Goal: Complete application form: Complete application form

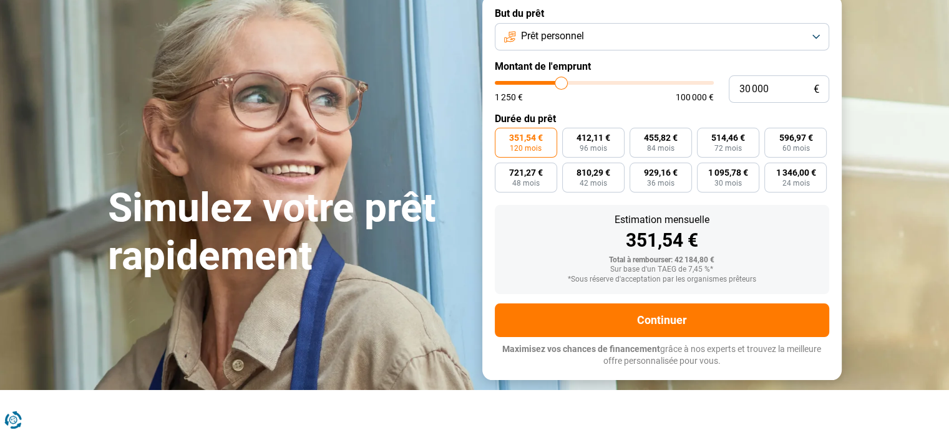
scroll to position [79, 0]
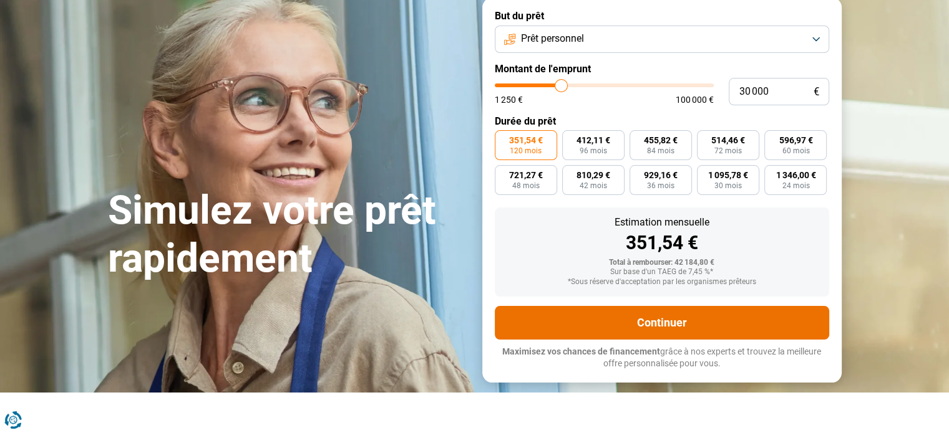
click at [621, 333] on button "Continuer" at bounding box center [662, 323] width 334 height 34
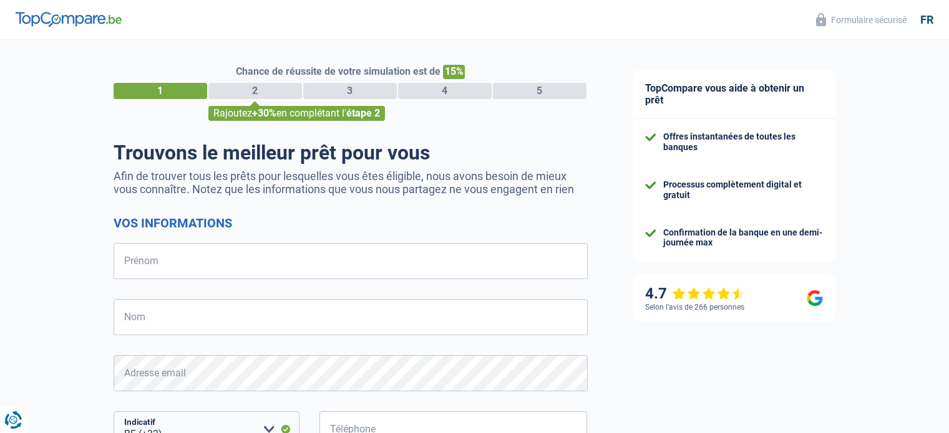
select select "32"
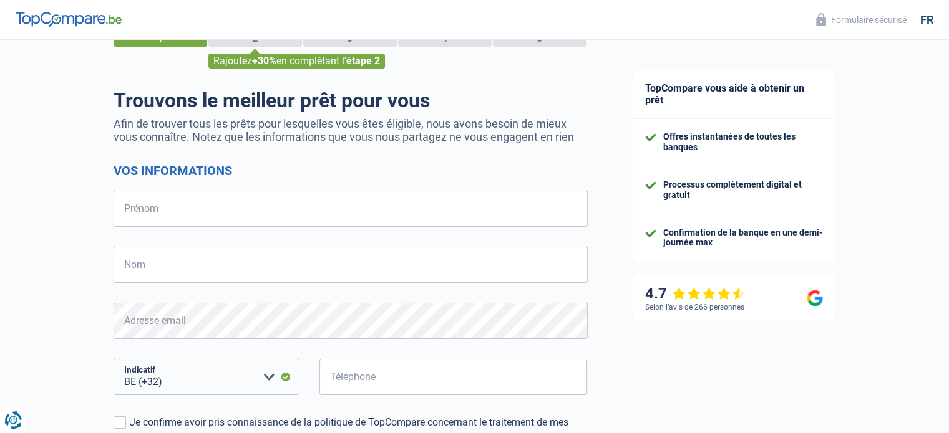
scroll to position [187, 0]
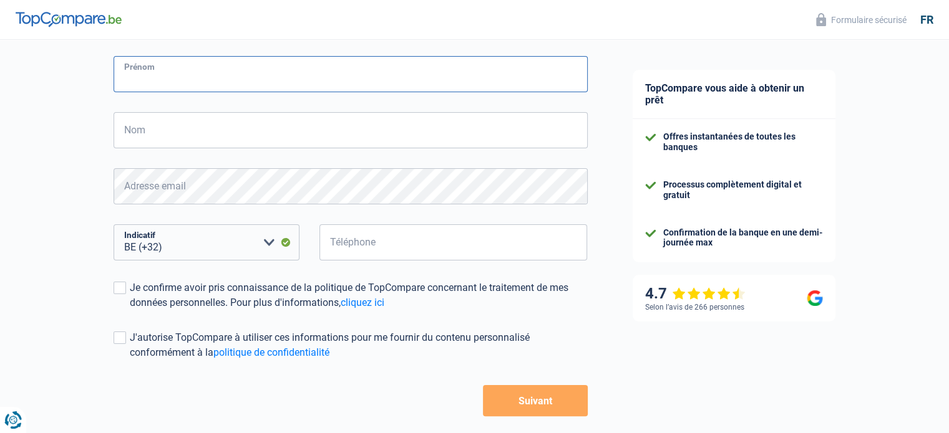
click at [198, 70] on input "Prénom" at bounding box center [351, 74] width 474 height 36
type input "Jonathan"
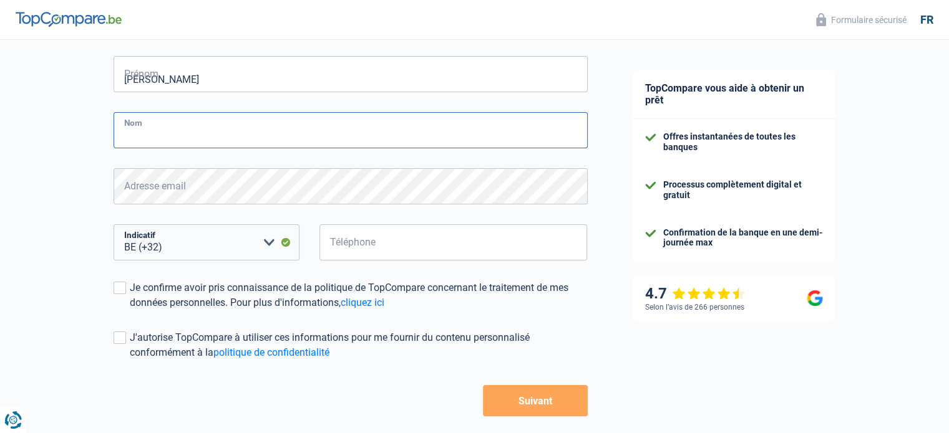
type input "Kapalata"
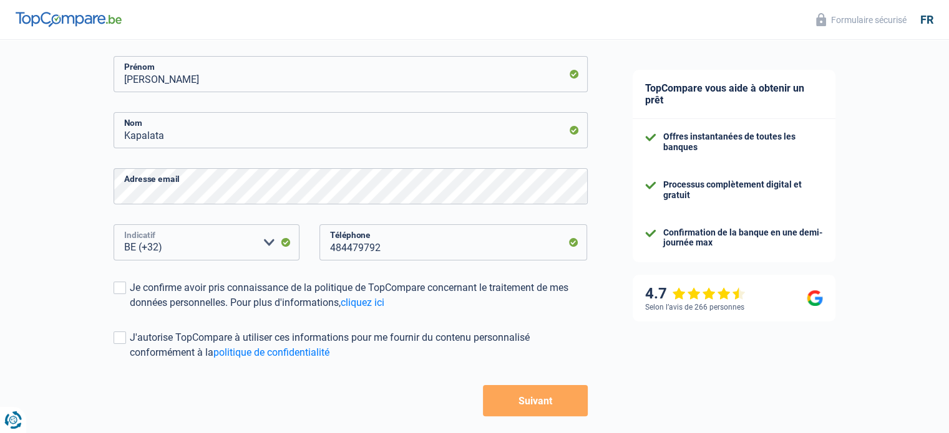
click at [207, 240] on select "BE (+32) LU (+352) Veuillez sélectionner une option" at bounding box center [207, 243] width 186 height 36
click at [200, 251] on select "BE (+32) LU (+352) Veuillez sélectionner une option" at bounding box center [207, 243] width 186 height 36
click at [465, 254] on input "484479792" at bounding box center [453, 243] width 268 height 36
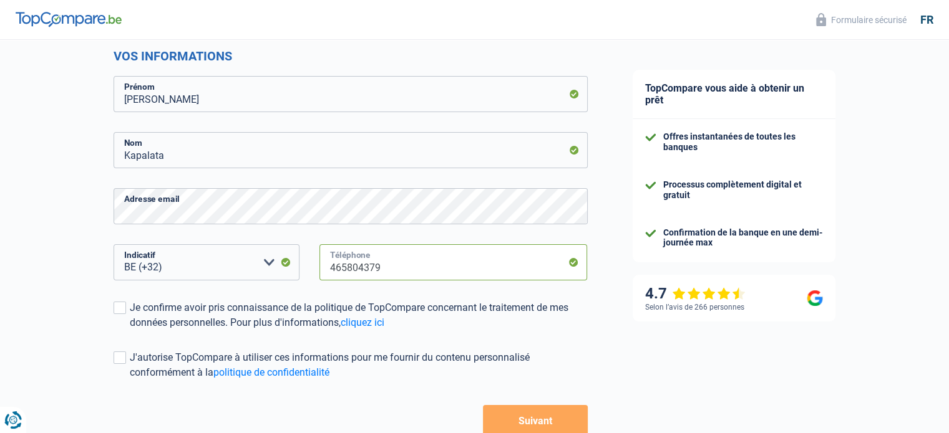
scroll to position [244, 0]
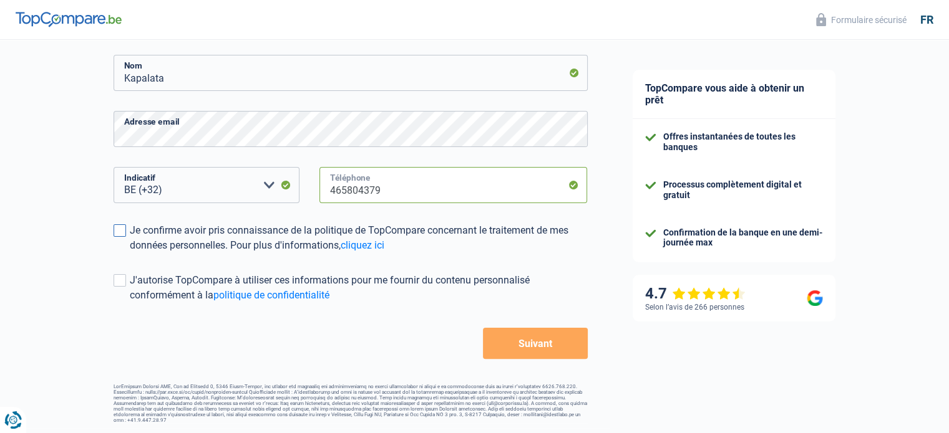
type input "465804379"
click at [117, 236] on span at bounding box center [120, 231] width 12 height 12
click at [130, 253] on input "Je confirme avoir pris connaissance de la politique de TopCompare concernant le…" at bounding box center [130, 253] width 0 height 0
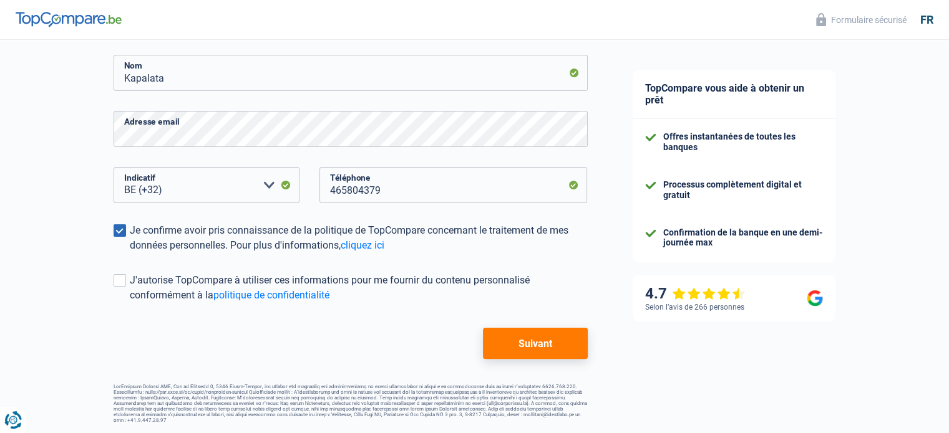
click at [109, 271] on div "Chance de réussite de votre simulation est de 15% 1 2 3 4 5 Rajoutez +30% en co…" at bounding box center [305, 109] width 610 height 638
click at [115, 281] on span at bounding box center [120, 280] width 12 height 12
click at [130, 303] on input "J'autorise TopCompare à utiliser ces informations pour me fournir du contenu pe…" at bounding box center [130, 303] width 0 height 0
click at [493, 336] on button "Suivant" at bounding box center [535, 343] width 104 height 31
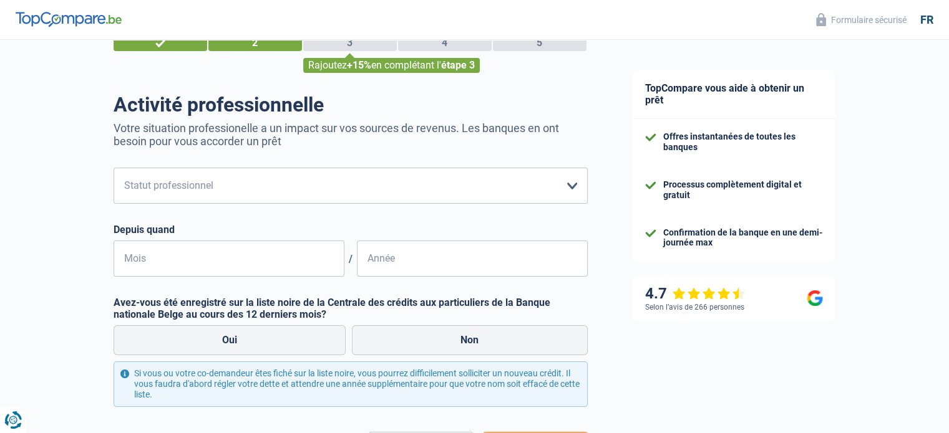
scroll to position [62, 0]
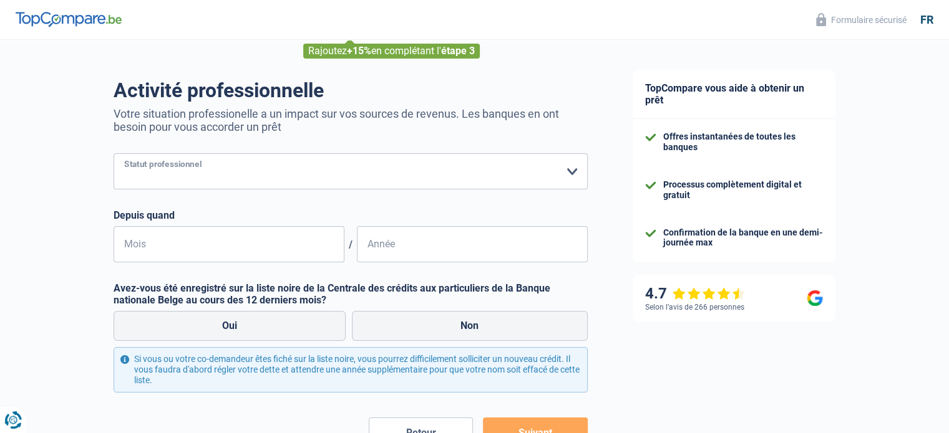
click at [205, 175] on select "Ouvrier Employé privé Employé public Invalide Indépendant Pensionné Chômeur Mut…" at bounding box center [351, 171] width 474 height 36
select select "worker"
click at [114, 154] on select "Ouvrier Employé privé Employé public Invalide Indépendant Pensionné Chômeur Mut…" at bounding box center [351, 171] width 474 height 36
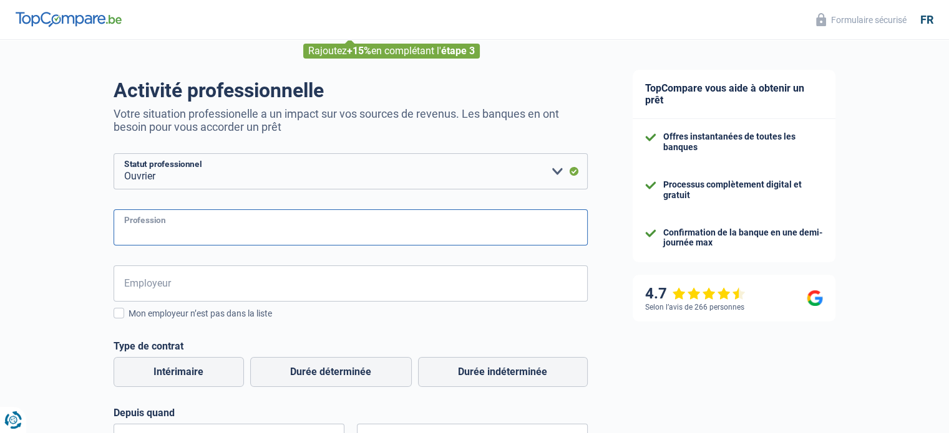
click at [189, 224] on input "Profession" at bounding box center [351, 228] width 474 height 36
click at [240, 251] on form "Ouvrier Employé privé Employé public Invalide Indépendant Pensionné Chômeur Mut…" at bounding box center [351, 399] width 474 height 493
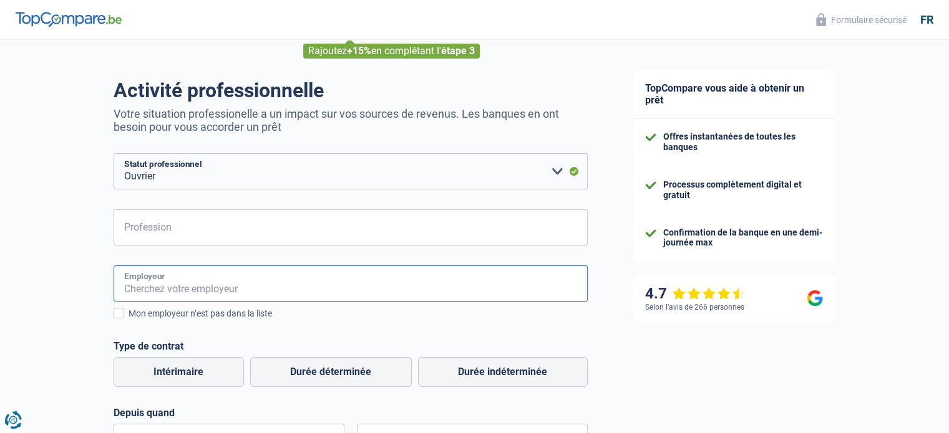
click at [225, 269] on input "Employeur" at bounding box center [351, 284] width 474 height 36
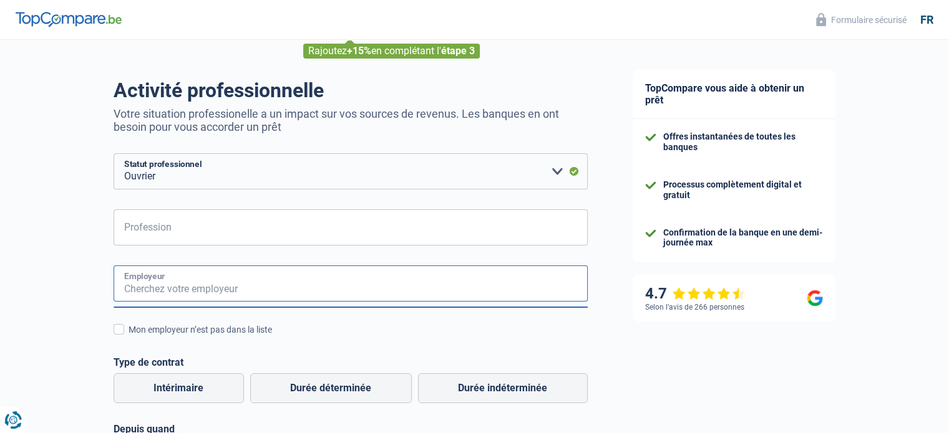
scroll to position [249, 0]
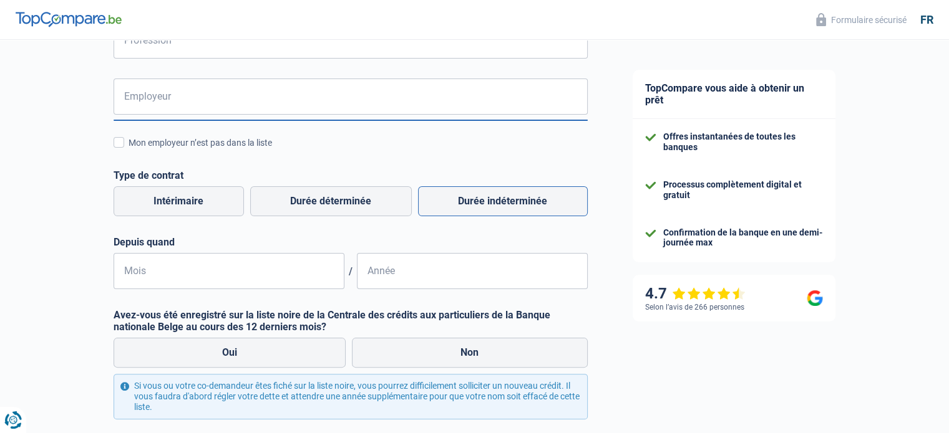
click at [483, 210] on label "Durée indéterminée" at bounding box center [503, 201] width 170 height 30
click at [483, 210] on input "Durée indéterminée" at bounding box center [503, 201] width 170 height 30
radio input "true"
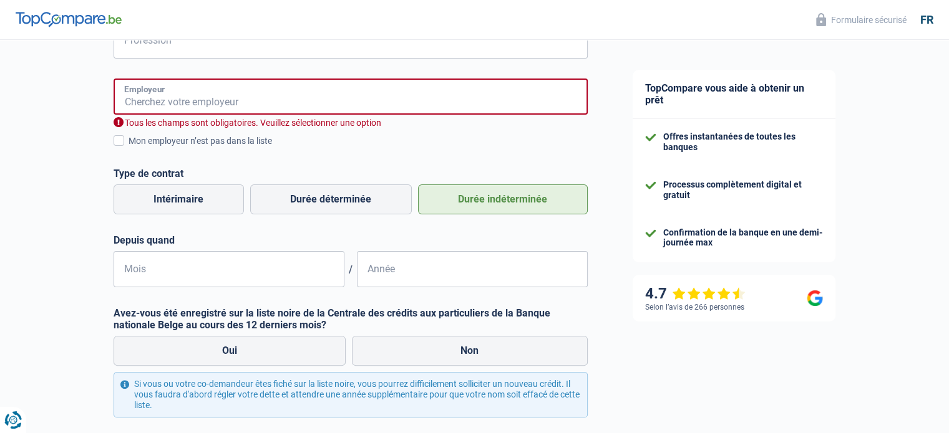
click at [204, 113] on input "Employeur" at bounding box center [351, 97] width 474 height 36
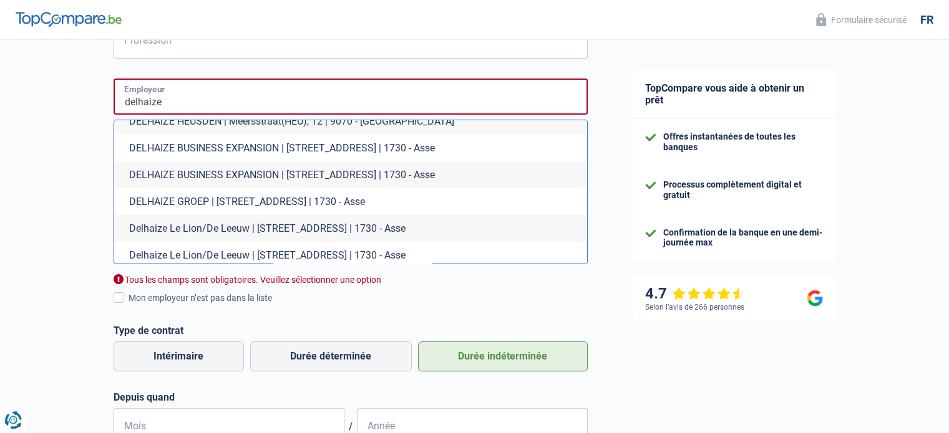
scroll to position [75, 0]
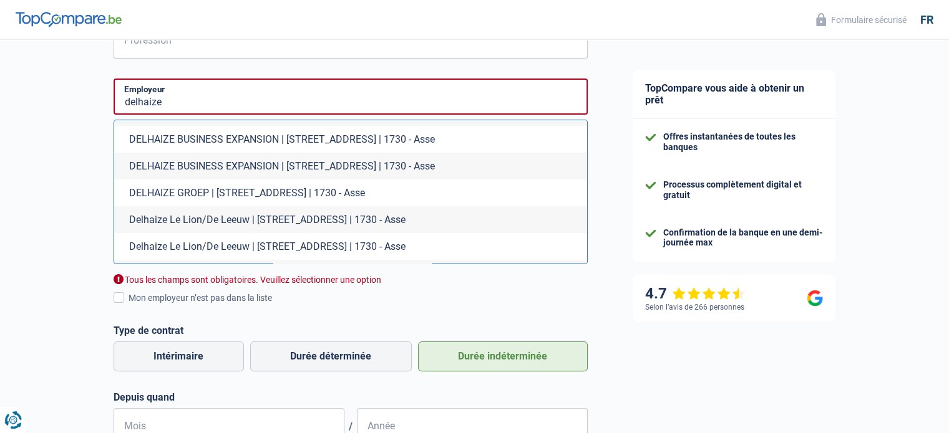
click at [349, 219] on li "Delhaize Le Lion/De Leeuw | Brusselsesteenweg, 347 | 1730 - Asse" at bounding box center [350, 219] width 473 height 27
type input "Delhaize Le Lion/De Leeuw | Brusselsesteenweg, 347 | 1730 - Asse"
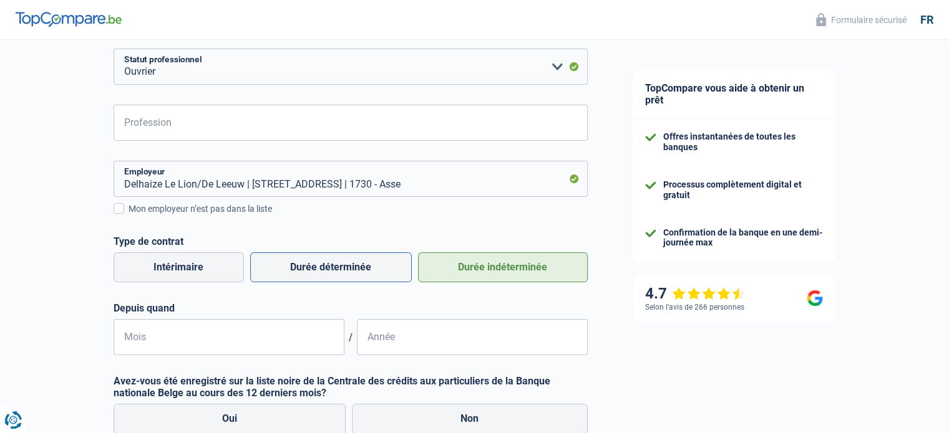
scroll to position [62, 0]
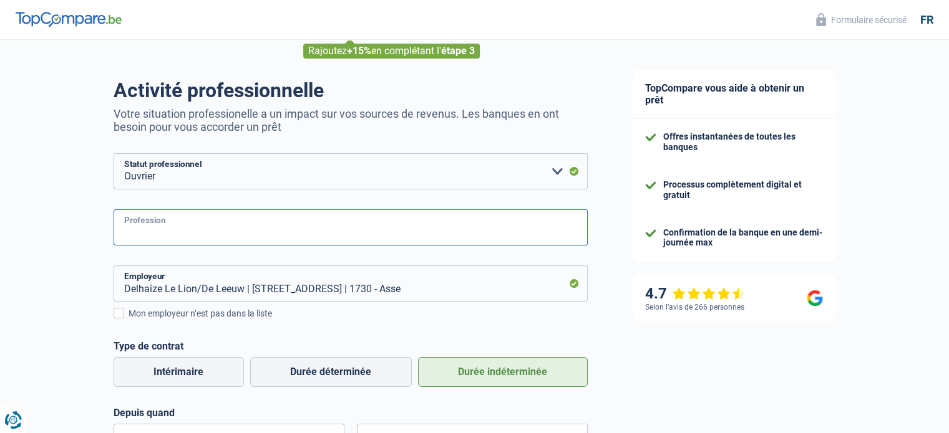
click at [177, 231] on input "Profession" at bounding box center [351, 228] width 474 height 36
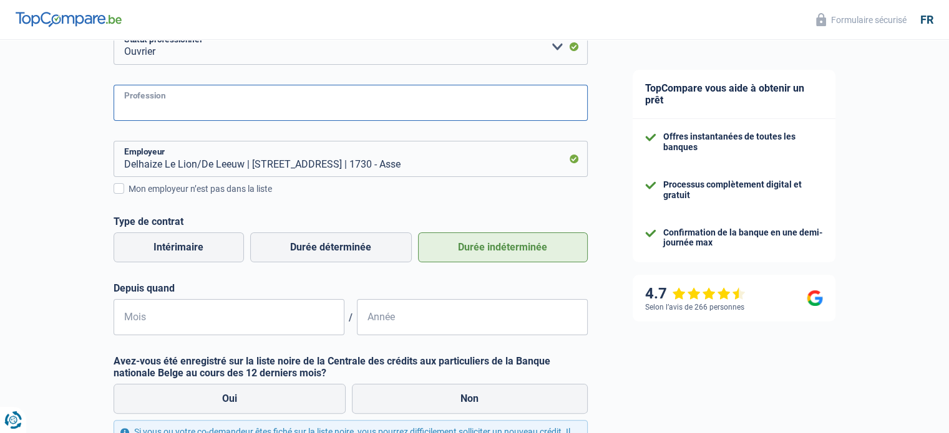
scroll to position [249, 0]
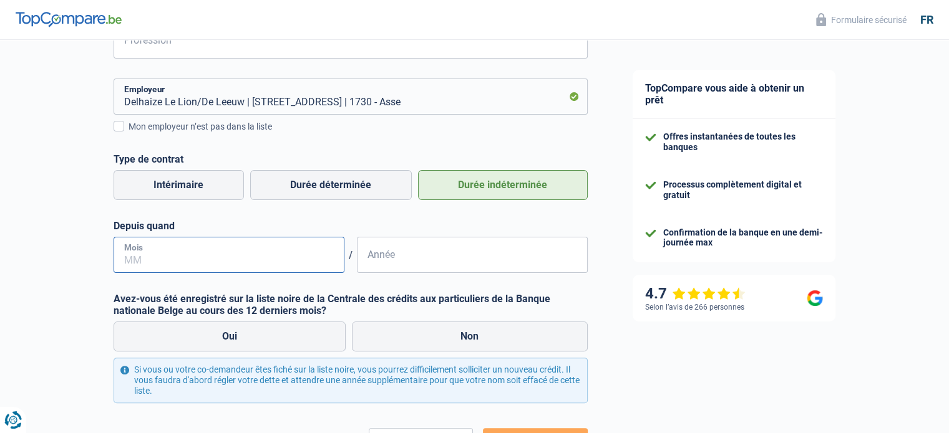
drag, startPoint x: 190, startPoint y: 269, endPoint x: 190, endPoint y: 261, distance: 7.5
click at [190, 269] on input "Mois" at bounding box center [229, 255] width 231 height 36
type input "12"
type input "2023"
click at [407, 328] on label "Non" at bounding box center [470, 337] width 236 height 30
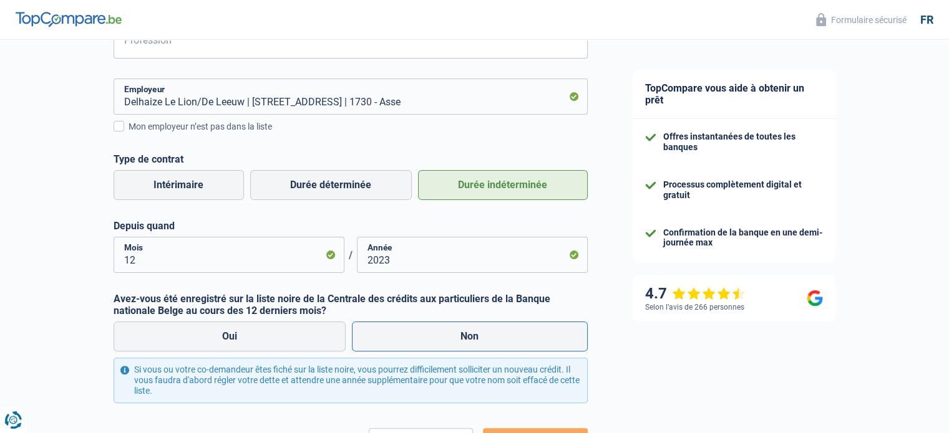
click at [407, 328] on input "Non" at bounding box center [470, 337] width 236 height 30
radio input "true"
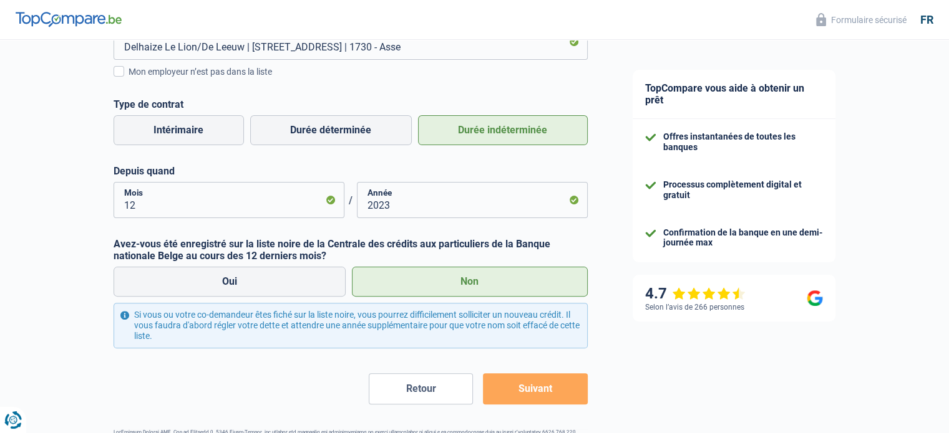
scroll to position [350, 0]
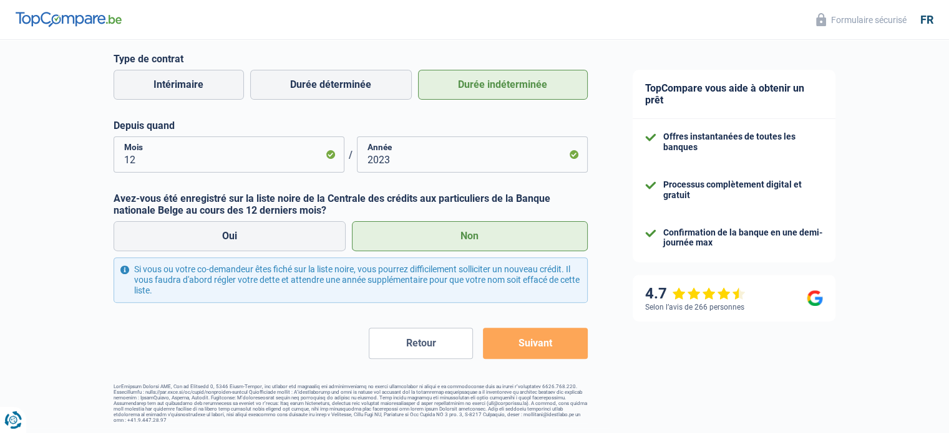
click at [513, 344] on button "Suivant" at bounding box center [535, 343] width 104 height 31
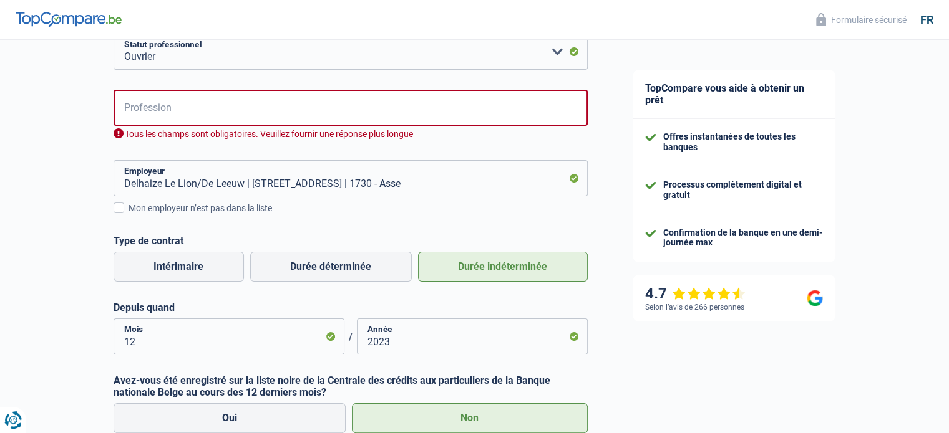
scroll to position [105, 0]
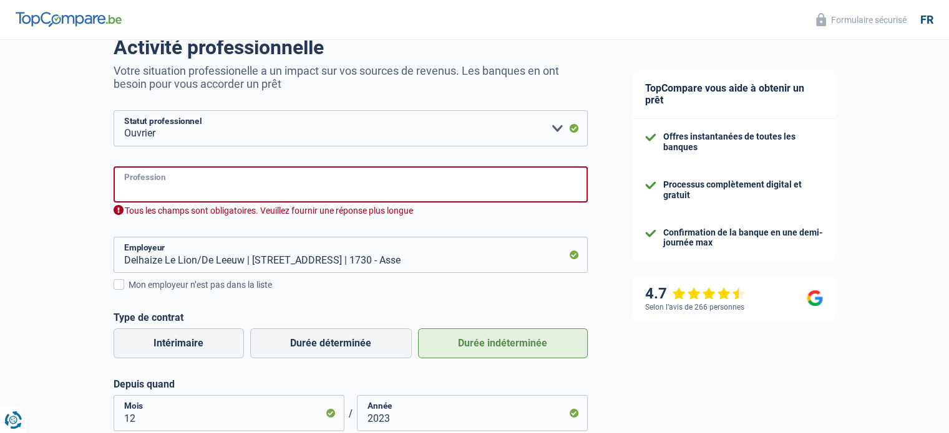
click at [180, 189] on input "Profession" at bounding box center [351, 185] width 474 height 36
type input "p"
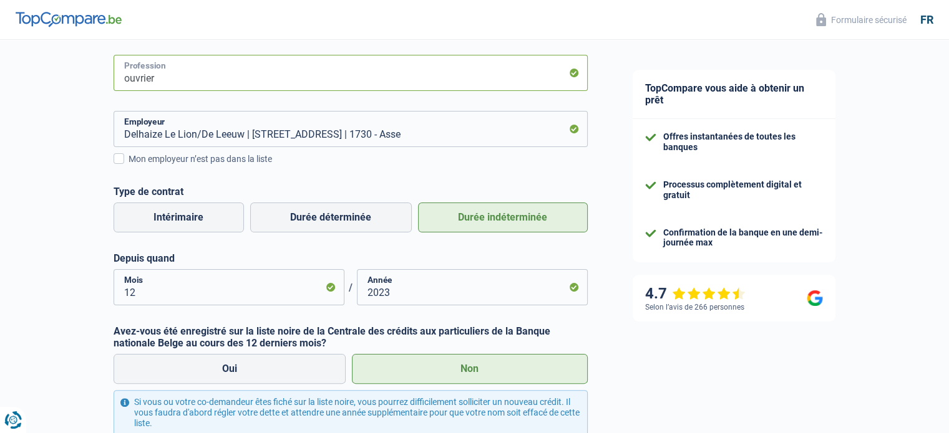
scroll to position [350, 0]
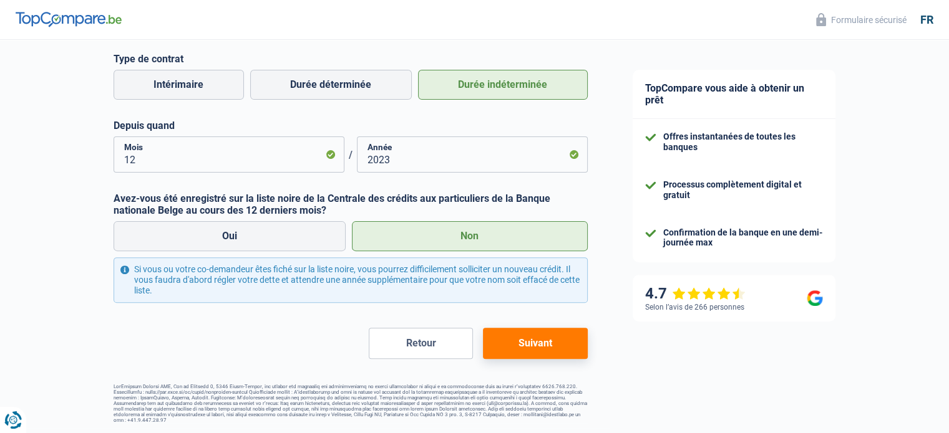
type input "ouvrier"
click at [571, 354] on button "Suivant" at bounding box center [535, 343] width 104 height 31
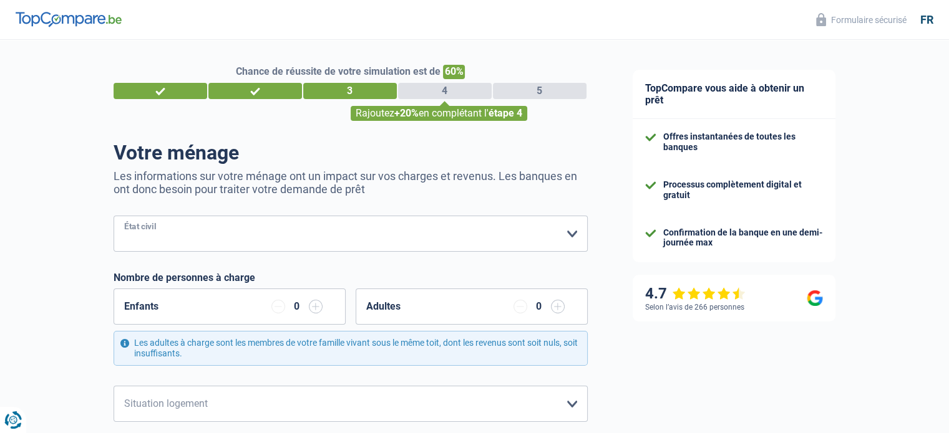
click at [422, 248] on select "Célibataire Marié(e) Cohabitant(e) légal(e) Divorcé(e) Veuf(ve) Séparé (de fait…" at bounding box center [351, 234] width 474 height 36
select select "single"
click at [114, 216] on select "Célibataire Marié(e) Cohabitant(e) légal(e) Divorcé(e) Veuf(ve) Séparé (de fait…" at bounding box center [351, 234] width 474 height 36
click at [529, 306] on div "0" at bounding box center [538, 307] width 51 height 14
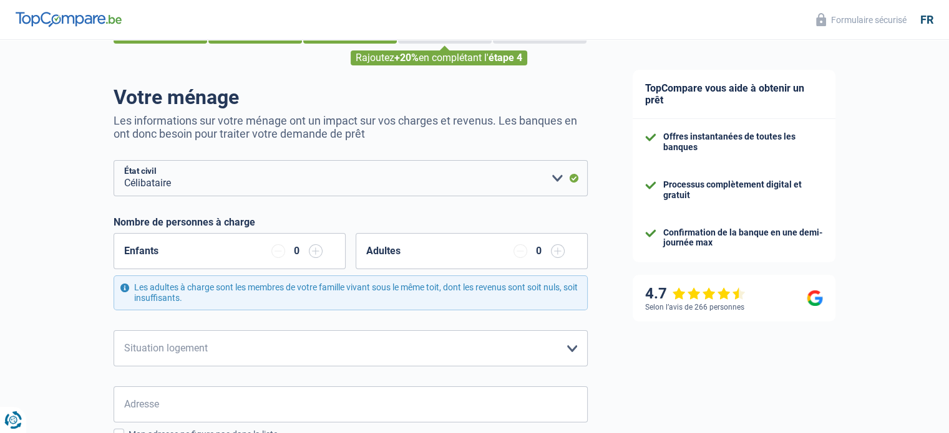
scroll to position [187, 0]
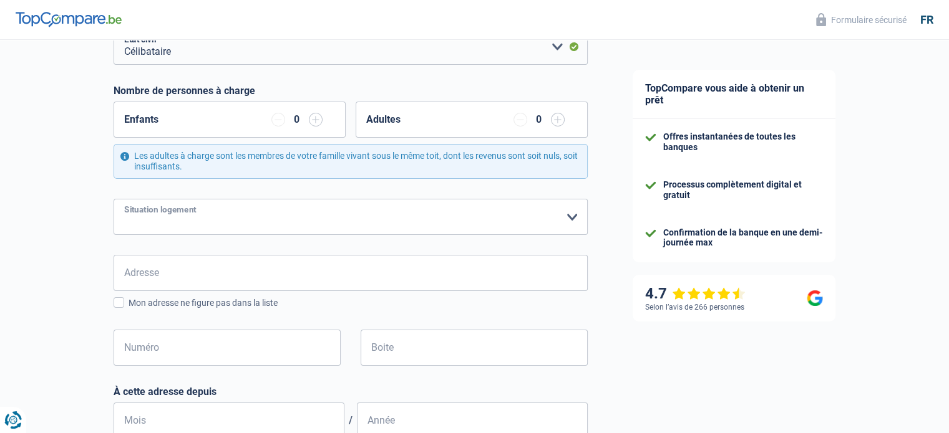
click at [224, 221] on select "Locataire Propriétaire avec prêt hypothécaire Propriétaire sans prêt hypothécai…" at bounding box center [351, 217] width 474 height 36
select select "rents"
click at [114, 199] on select "Locataire Propriétaire avec prêt hypothécaire Propriétaire sans prêt hypothécai…" at bounding box center [351, 217] width 474 height 36
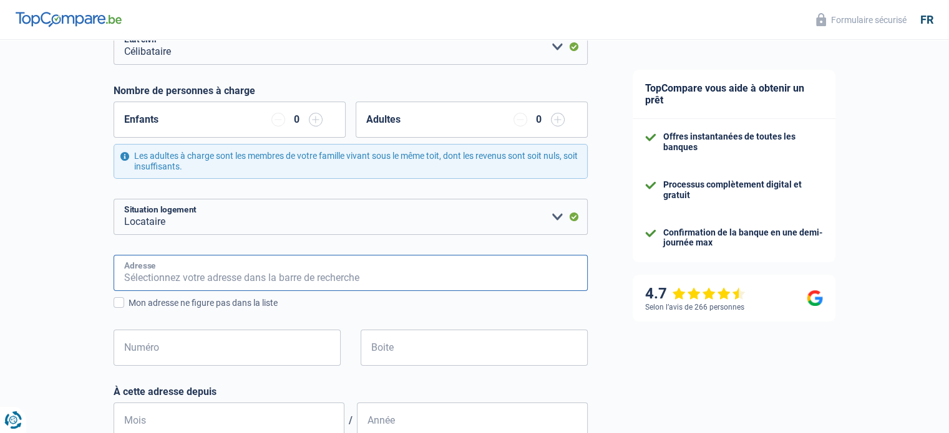
click at [200, 261] on input "Adresse" at bounding box center [351, 273] width 474 height 36
click at [200, 278] on input "Adresse" at bounding box center [351, 273] width 474 height 36
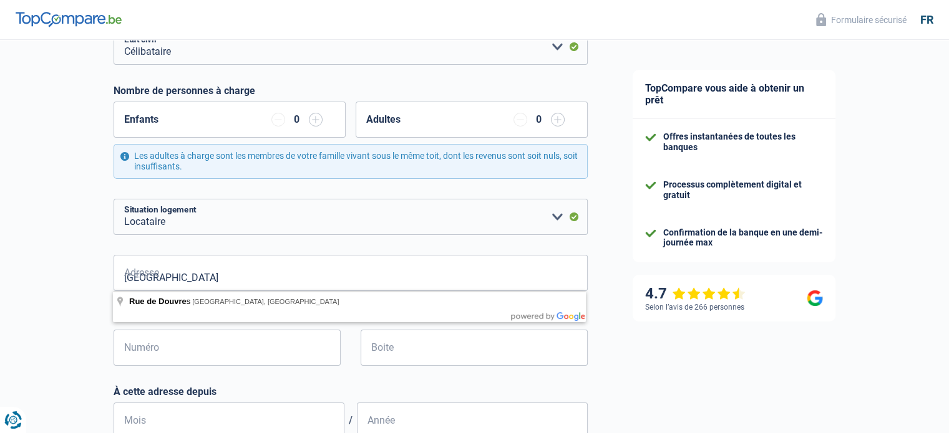
click at [225, 258] on body "Vous avez le contrôle de vos données Nous utilisons des cookies, tout comme nos…" at bounding box center [474, 35] width 949 height 445
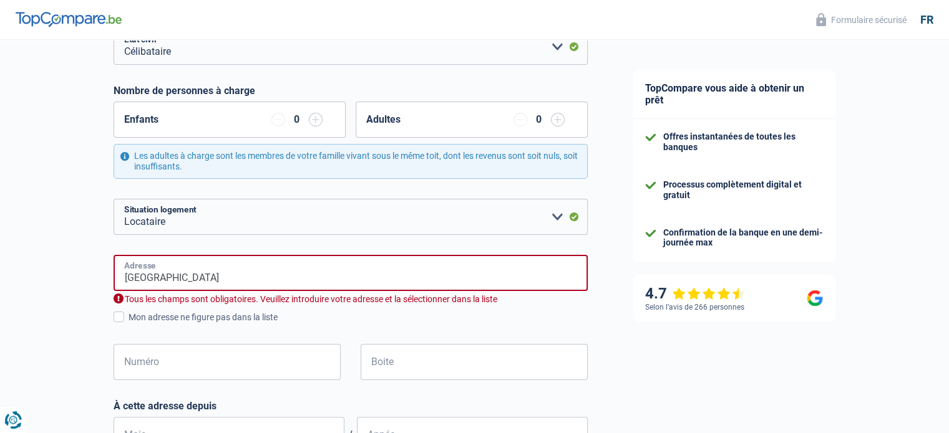
click at [242, 279] on input "rue de douvre" at bounding box center [351, 273] width 474 height 36
type input "Rue de Douvres, 1070, Anderlecht, BE"
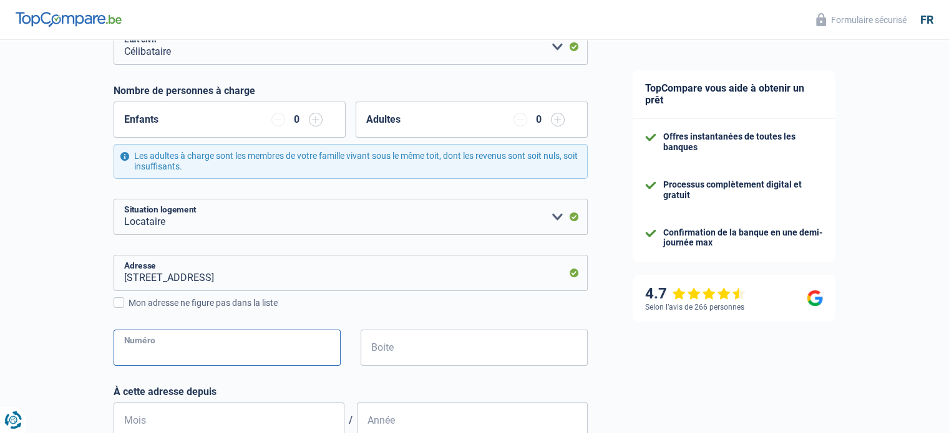
click at [246, 347] on input "Numéro" at bounding box center [227, 348] width 227 height 36
type input "0"
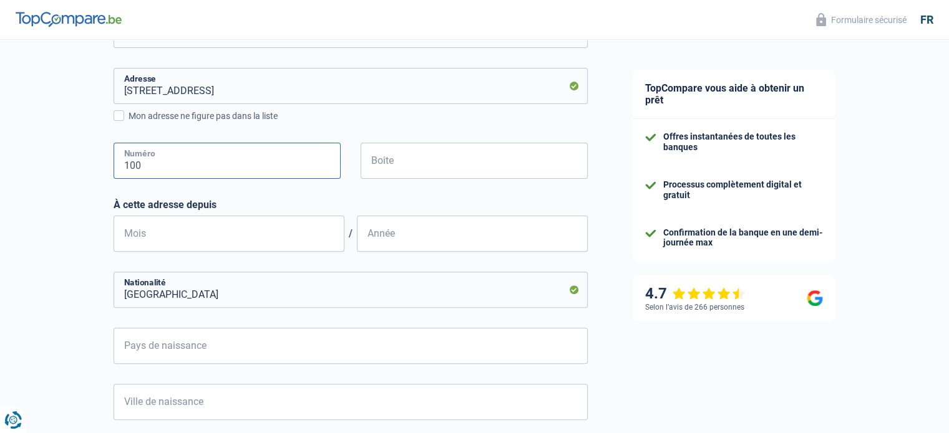
type input "100"
click at [163, 226] on input "Mois" at bounding box center [229, 234] width 231 height 36
type input "09"
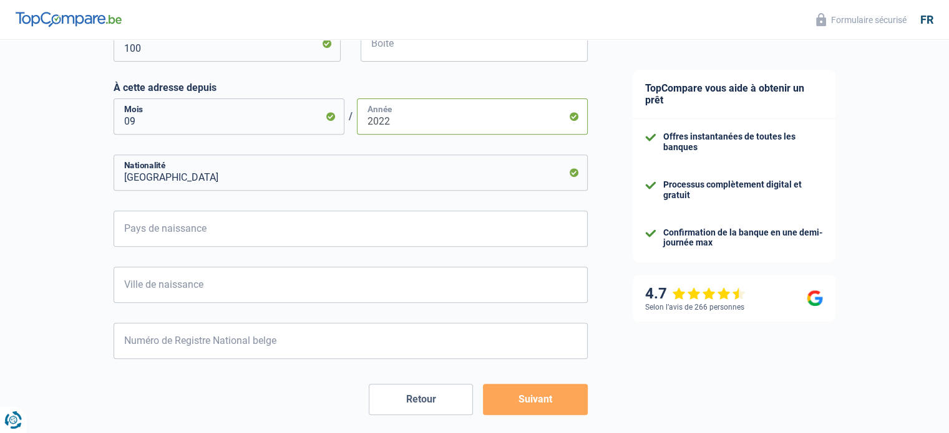
scroll to position [499, 0]
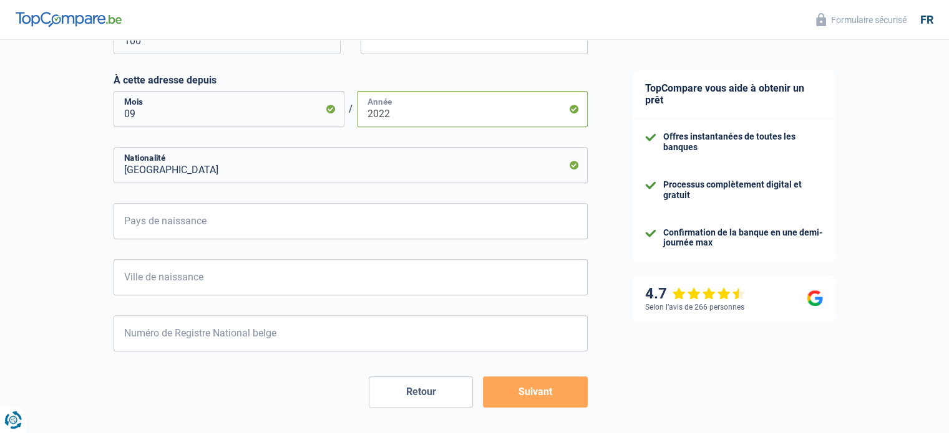
type input "2022"
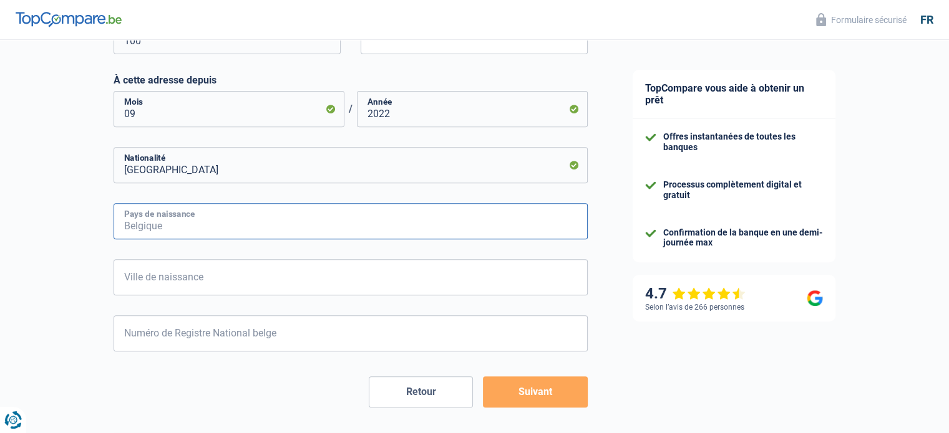
click at [252, 225] on input "Pays de naissance" at bounding box center [351, 221] width 474 height 36
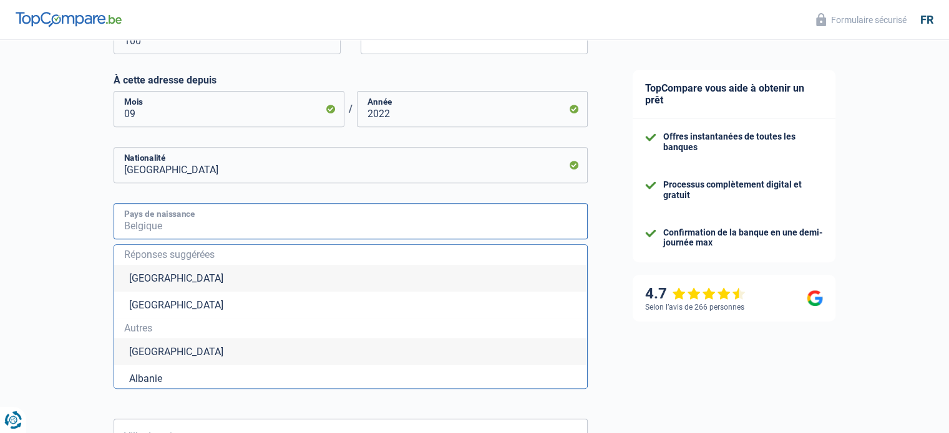
type input "c"
type input "o"
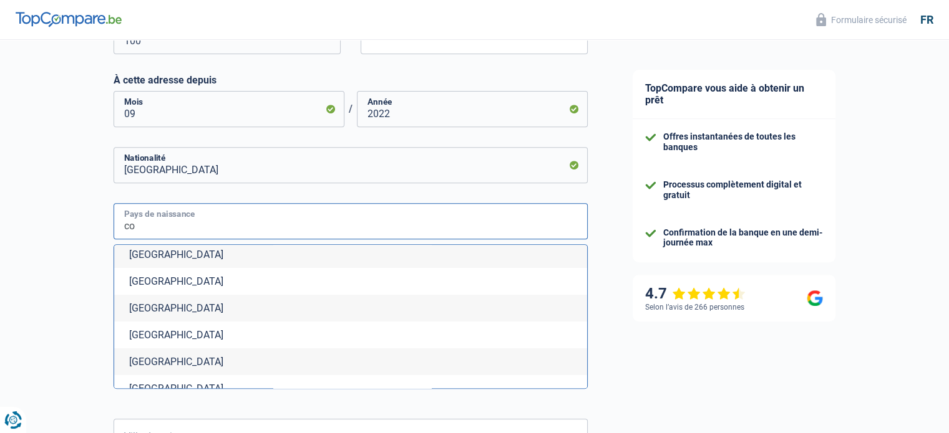
scroll to position [165, 0]
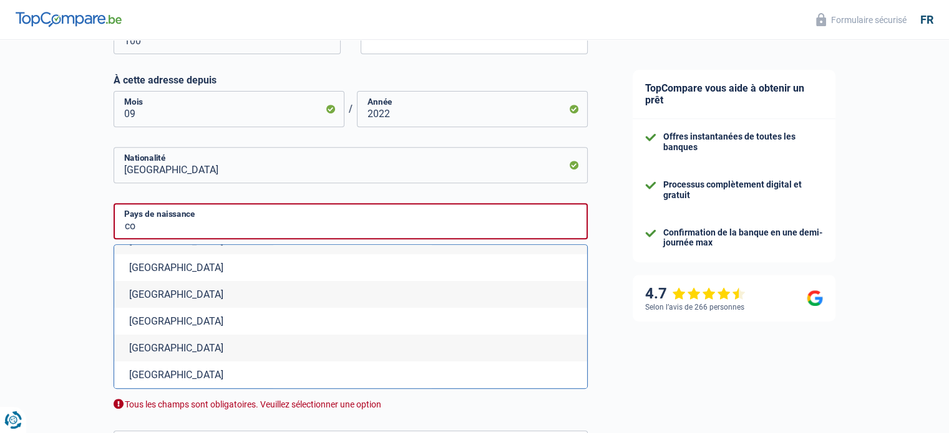
click at [207, 273] on li "République démocratique du Congo" at bounding box center [350, 267] width 473 height 27
type input "République démocratique du Congo"
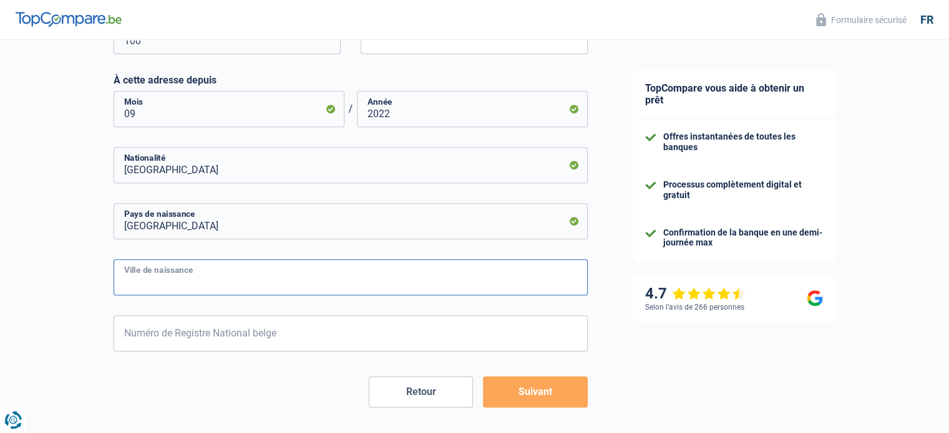
click at [176, 266] on input "Ville de naissance" at bounding box center [351, 277] width 474 height 36
type input "k"
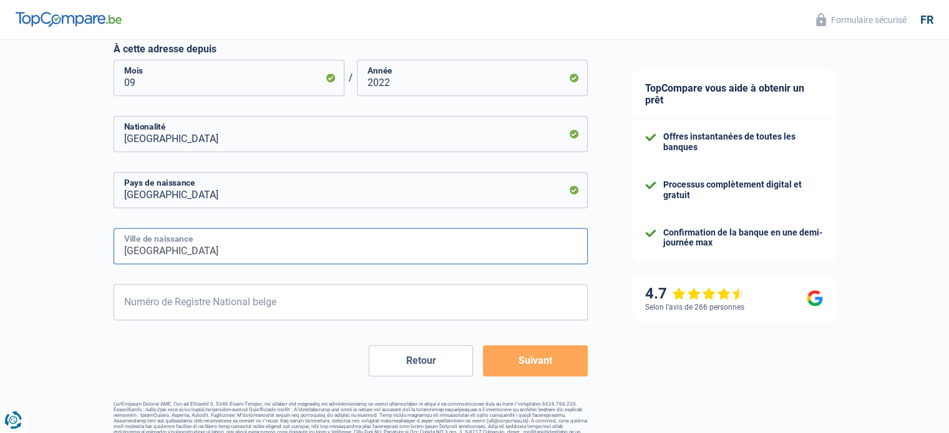
scroll to position [547, 0]
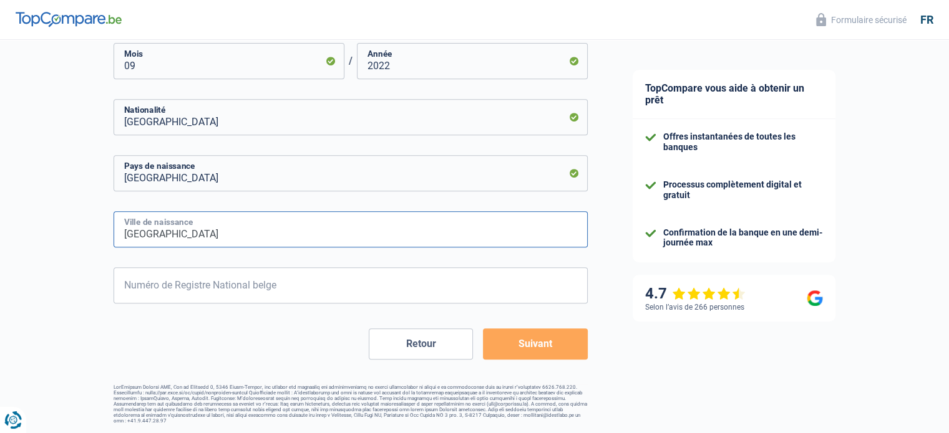
type input "Kinshasa"
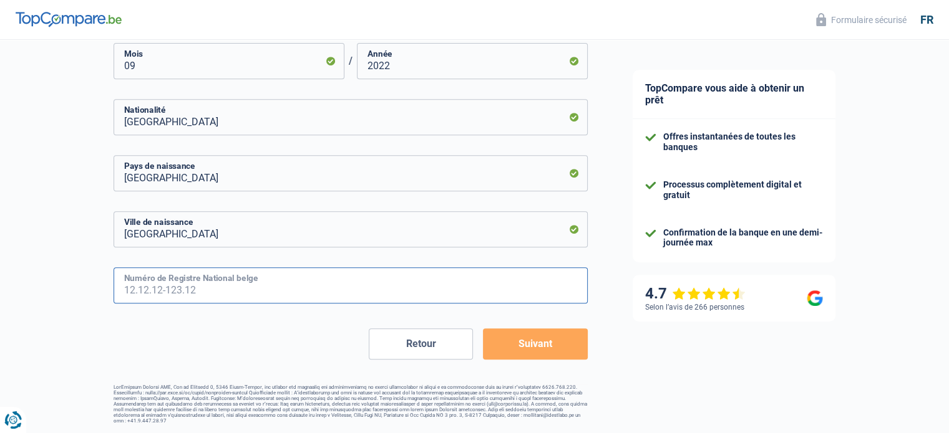
click at [186, 278] on input "Numéro de Registre National belge" at bounding box center [351, 286] width 474 height 36
type input "95.12.01-583.11"
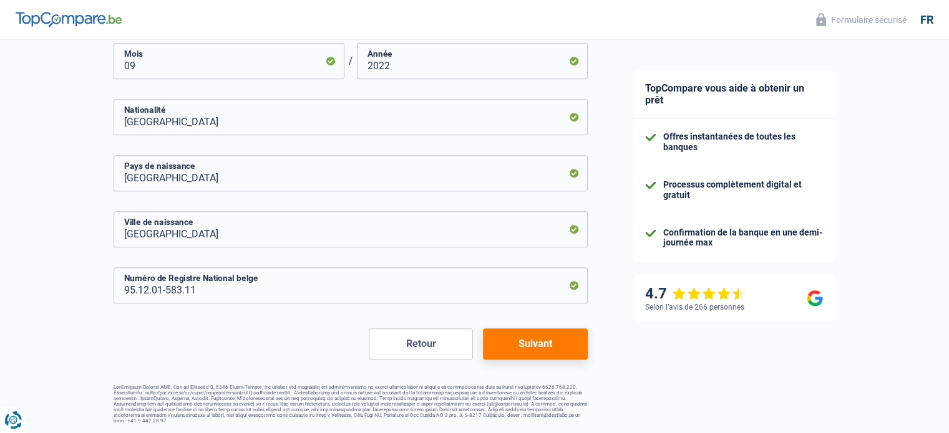
drag, startPoint x: 511, startPoint y: 357, endPoint x: 519, endPoint y: 348, distance: 11.9
click at [512, 357] on button "Suivant" at bounding box center [535, 344] width 104 height 31
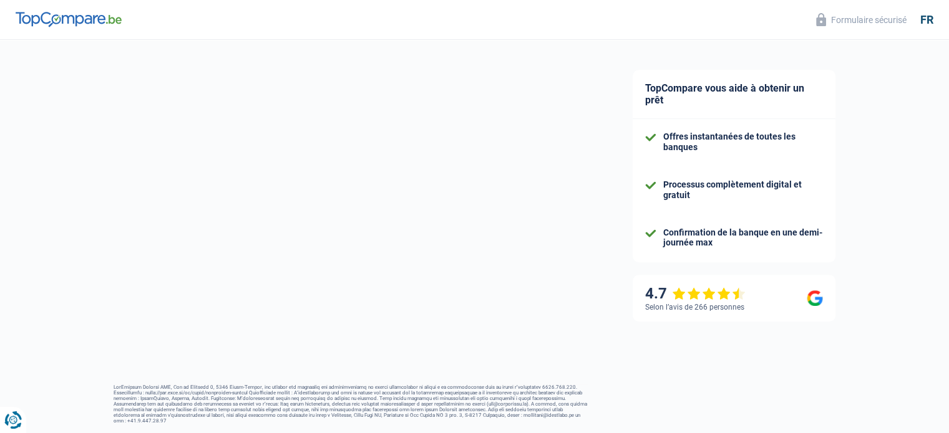
click at [519, 348] on button "Suivant" at bounding box center [535, 344] width 104 height 31
select select "netSalary"
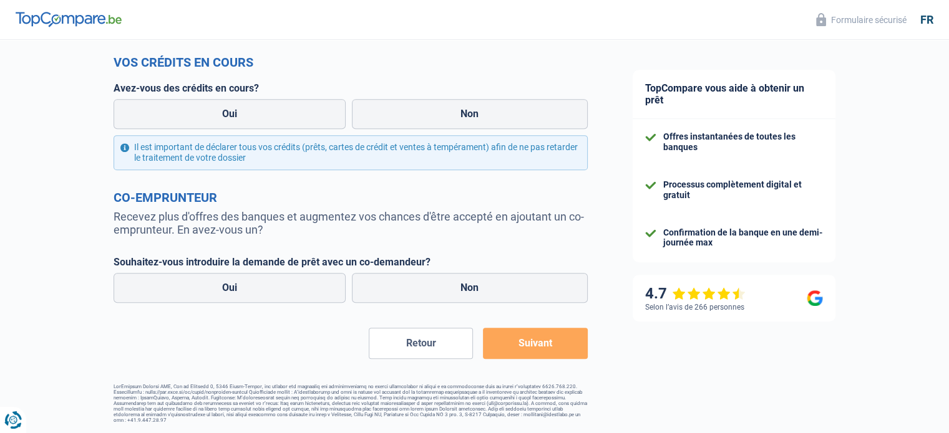
scroll to position [384, 0]
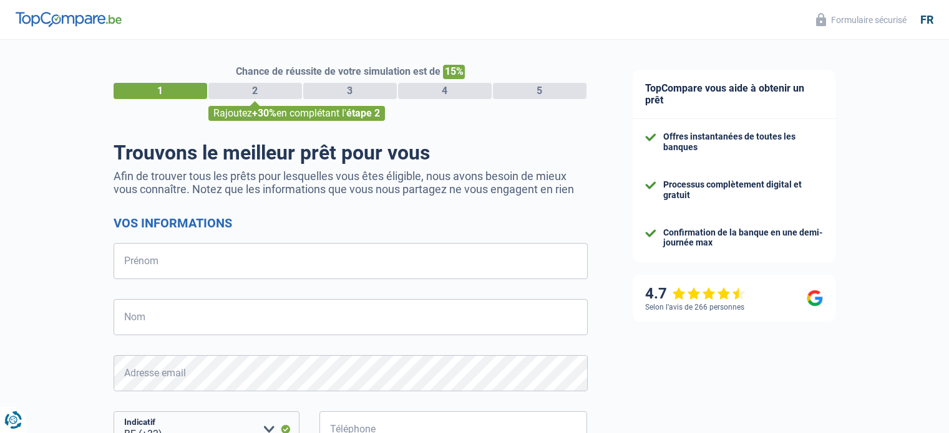
select select "32"
